Goal: Information Seeking & Learning: Check status

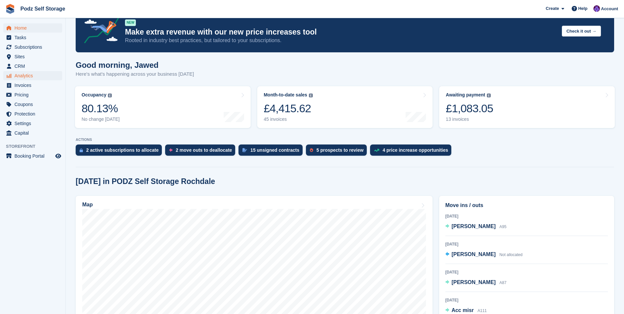
scroll to position [33, 0]
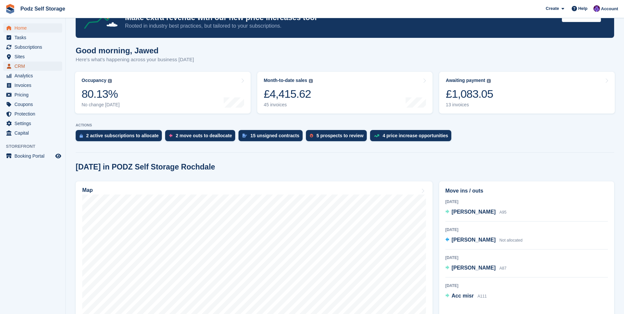
click at [25, 67] on span "CRM" at bounding box center [33, 66] width 39 height 9
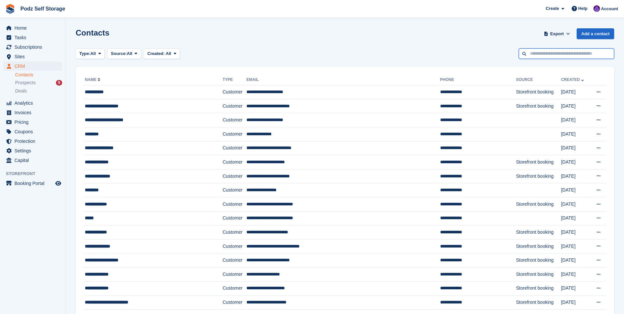
click at [557, 55] on input "text" at bounding box center [566, 53] width 95 height 11
type input "*****"
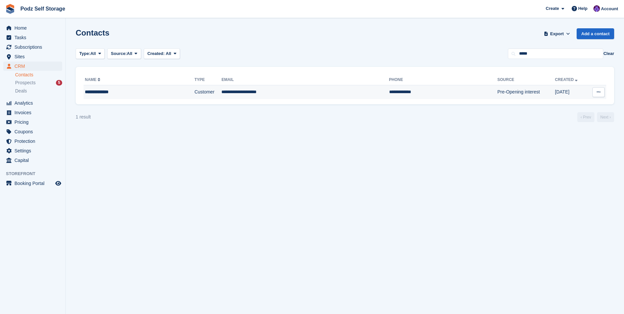
click at [281, 91] on td "**********" at bounding box center [304, 92] width 167 height 14
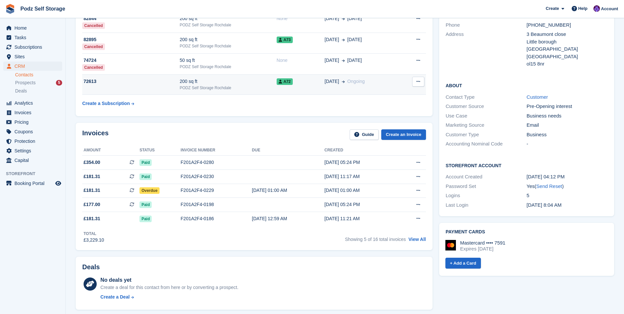
scroll to position [99, 0]
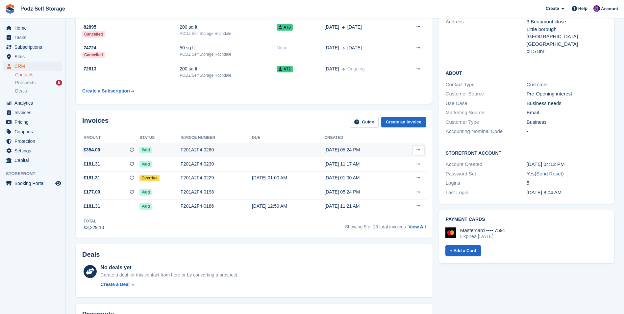
click at [286, 148] on td at bounding box center [288, 150] width 72 height 14
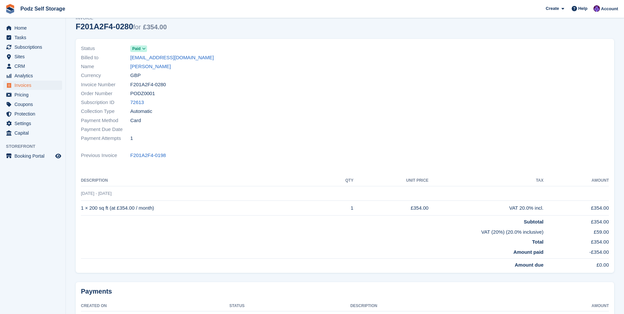
scroll to position [66, 0]
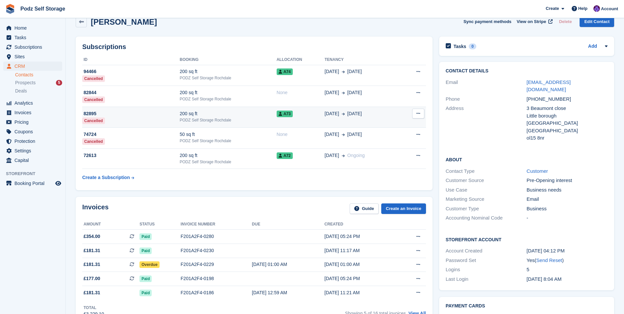
scroll to position [99, 0]
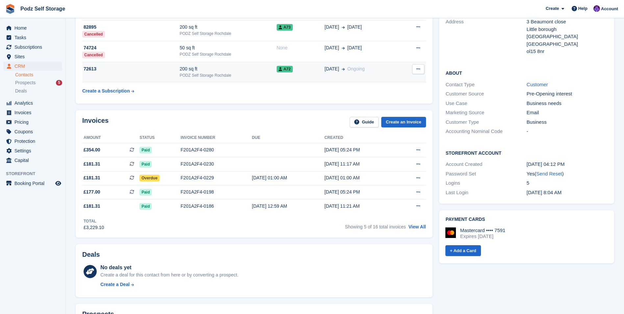
click at [264, 69] on div "200 sq ft" at bounding box center [228, 68] width 97 height 7
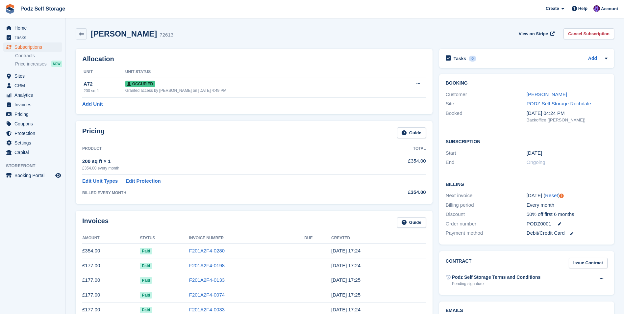
click at [86, 36] on link at bounding box center [81, 33] width 11 height 11
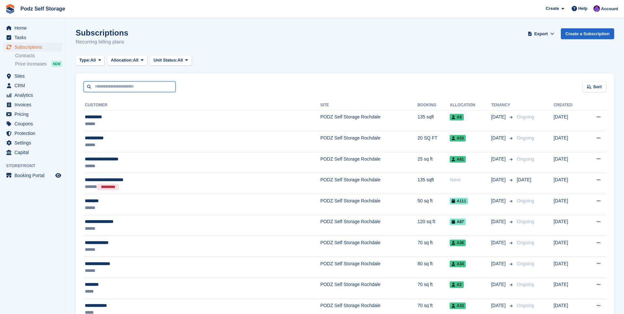
click at [134, 86] on input "text" at bounding box center [130, 86] width 92 height 11
type input "*"
click at [51, 85] on span "CRM" at bounding box center [33, 85] width 39 height 9
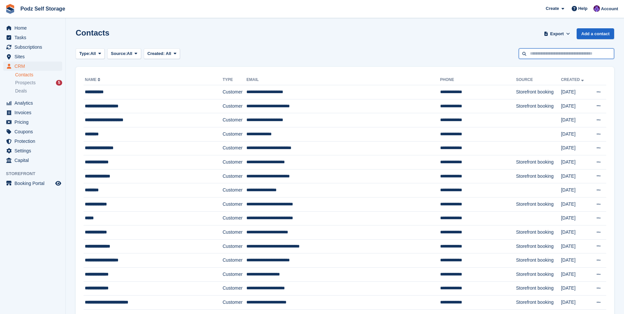
click at [542, 54] on input "text" at bounding box center [566, 53] width 95 height 11
type input "***"
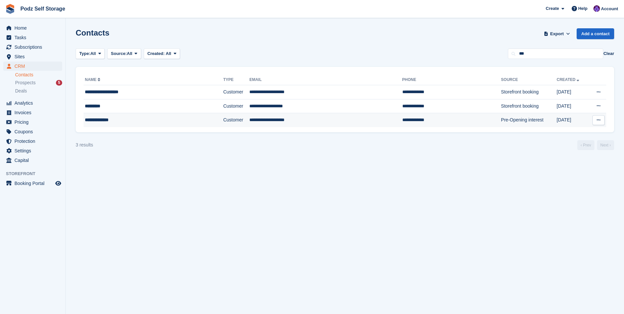
click at [330, 122] on td "**********" at bounding box center [325, 120] width 153 height 14
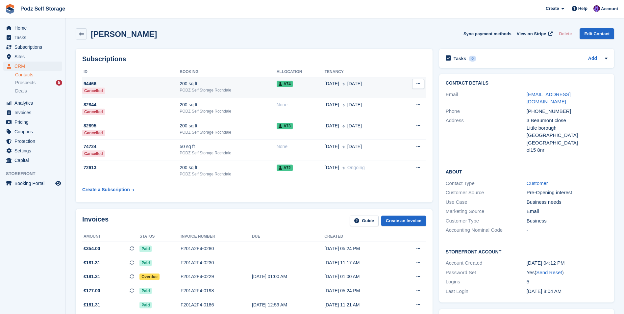
click at [203, 86] on div "200 sq ft" at bounding box center [228, 83] width 97 height 7
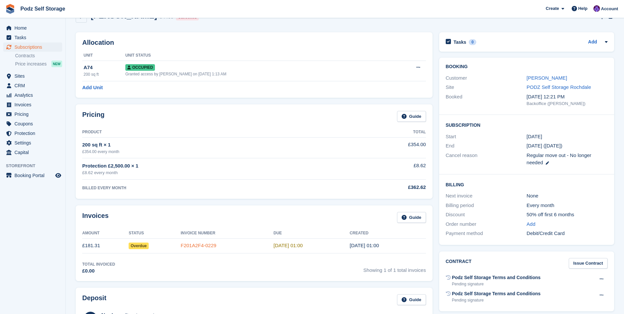
scroll to position [33, 0]
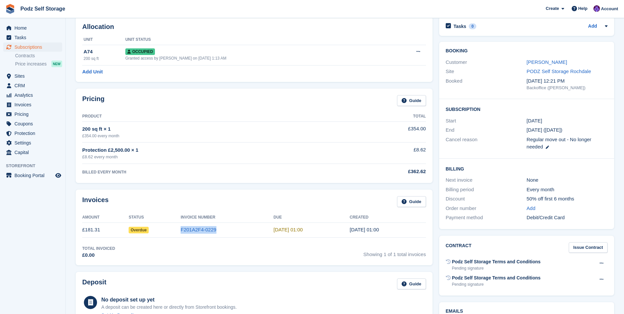
drag, startPoint x: 224, startPoint y: 228, endPoint x: 181, endPoint y: 226, distance: 42.8
click at [181, 226] on tr "£181.31 Overdue F201A2F4-0229 24 Jul, 01:00 23 Jul, 01:00" at bounding box center [254, 229] width 344 height 15
copy tr "F201A2F4-0229"
drag, startPoint x: 292, startPoint y: 106, endPoint x: 288, endPoint y: 104, distance: 4.5
click at [292, 106] on div "Pricing Guide" at bounding box center [254, 102] width 344 height 15
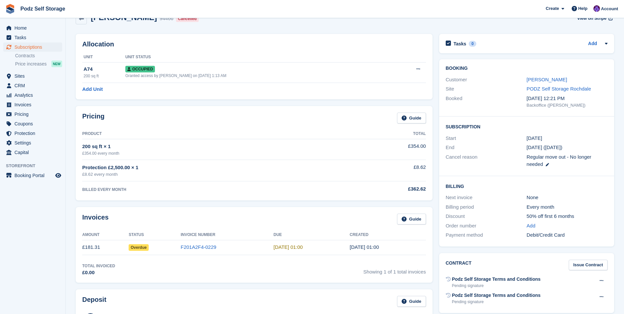
scroll to position [0, 0]
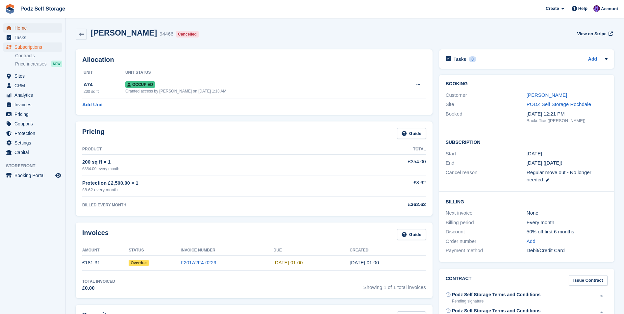
click at [14, 27] on span "Home" at bounding box center [33, 27] width 39 height 9
